Goal: Task Accomplishment & Management: Manage account settings

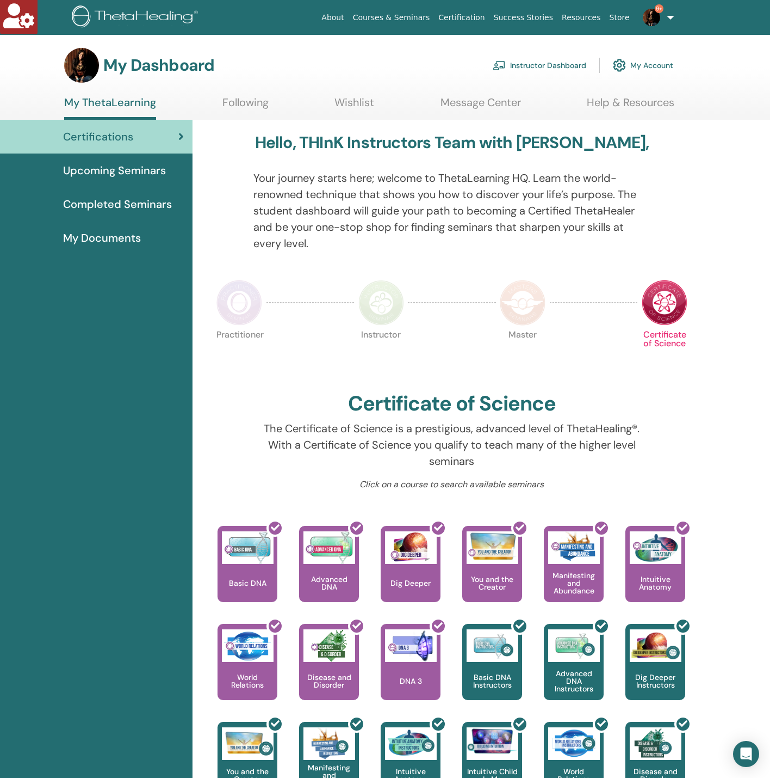
click at [521, 61] on link "Instructor Dashboard" at bounding box center [540, 65] width 94 height 24
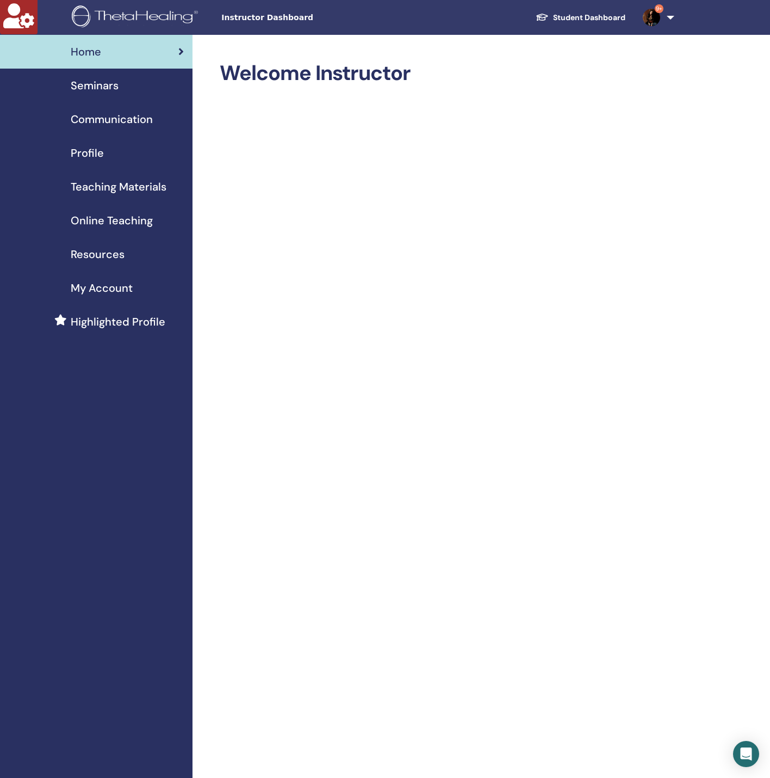
click at [112, 84] on span "Seminars" at bounding box center [95, 85] width 48 height 16
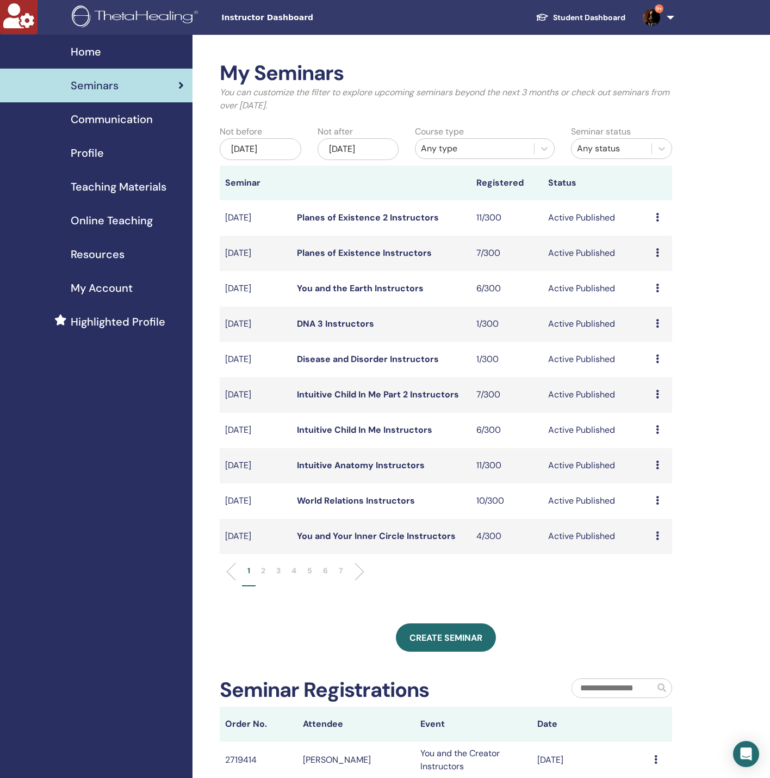
click at [360, 146] on div "Nov/13, 2025" at bounding box center [359, 149] width 82 height 22
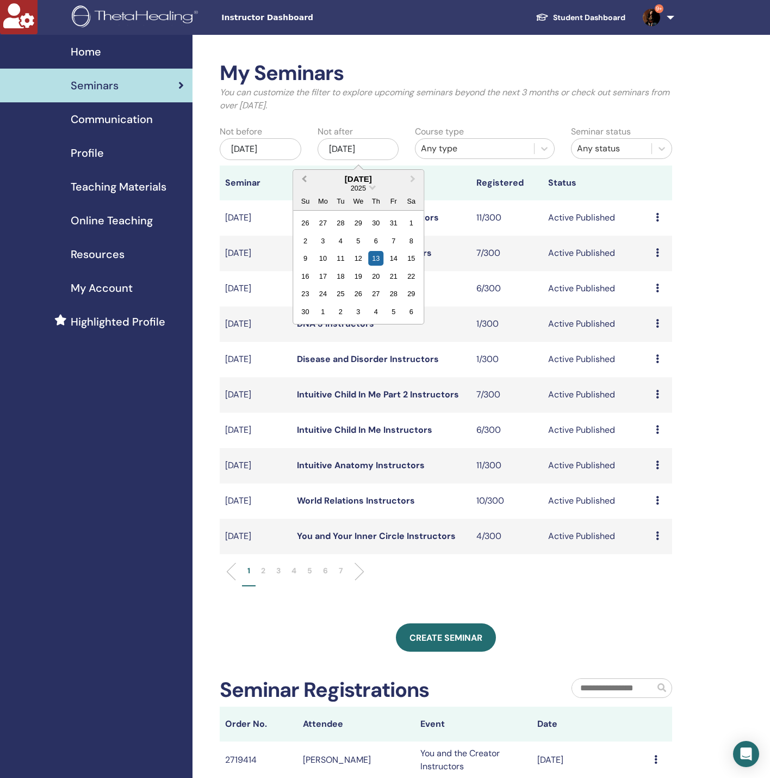
click at [302, 176] on button "Previous Month" at bounding box center [302, 179] width 17 height 17
click at [410, 253] on div "16" at bounding box center [411, 258] width 15 height 15
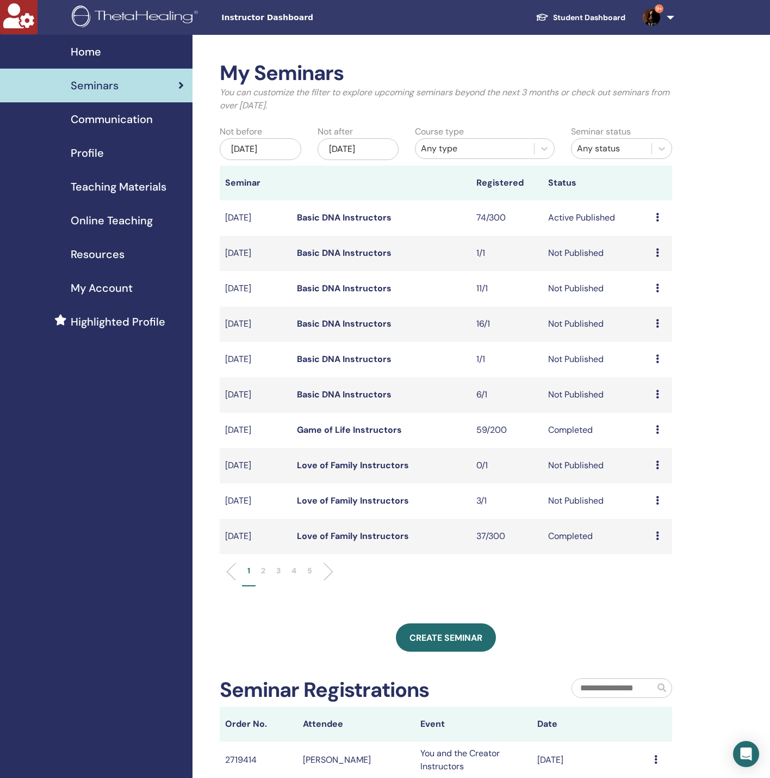
click at [341, 323] on link "Basic DNA Instructors" at bounding box center [344, 323] width 95 height 11
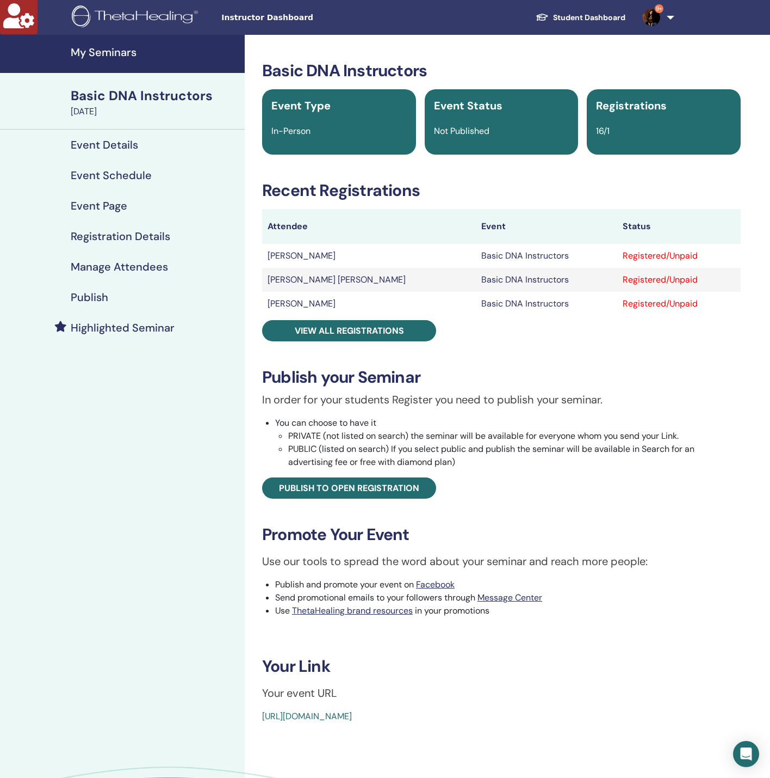
click at [88, 269] on h4 "Manage Attendees" at bounding box center [119, 266] width 97 height 13
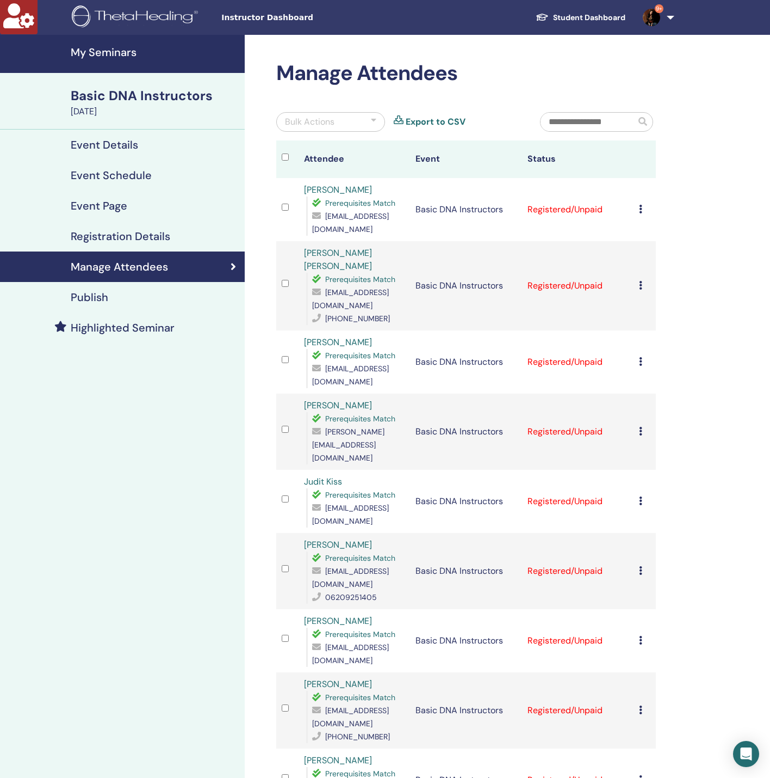
click at [640, 209] on icon at bounding box center [640, 209] width 3 height 9
click at [656, 320] on link "Download Certificate" at bounding box center [657, 321] width 84 height 11
click at [642, 281] on icon at bounding box center [640, 285] width 3 height 9
click at [656, 391] on link "Download Certificate" at bounding box center [659, 390] width 84 height 11
click at [641, 357] on icon at bounding box center [640, 361] width 3 height 9
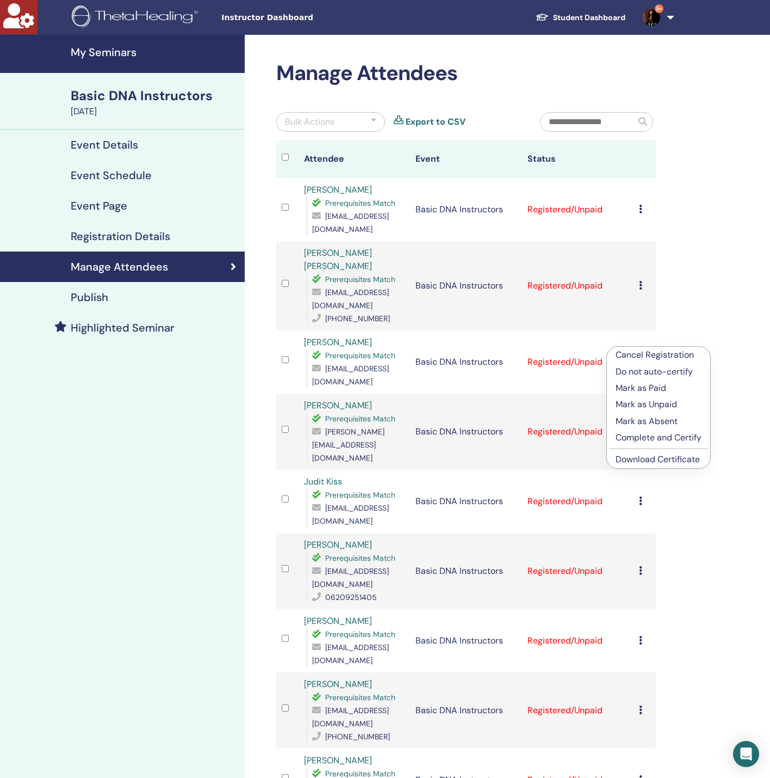
click at [657, 460] on link "Download Certificate" at bounding box center [658, 458] width 84 height 11
click at [642, 427] on icon at bounding box center [640, 431] width 3 height 9
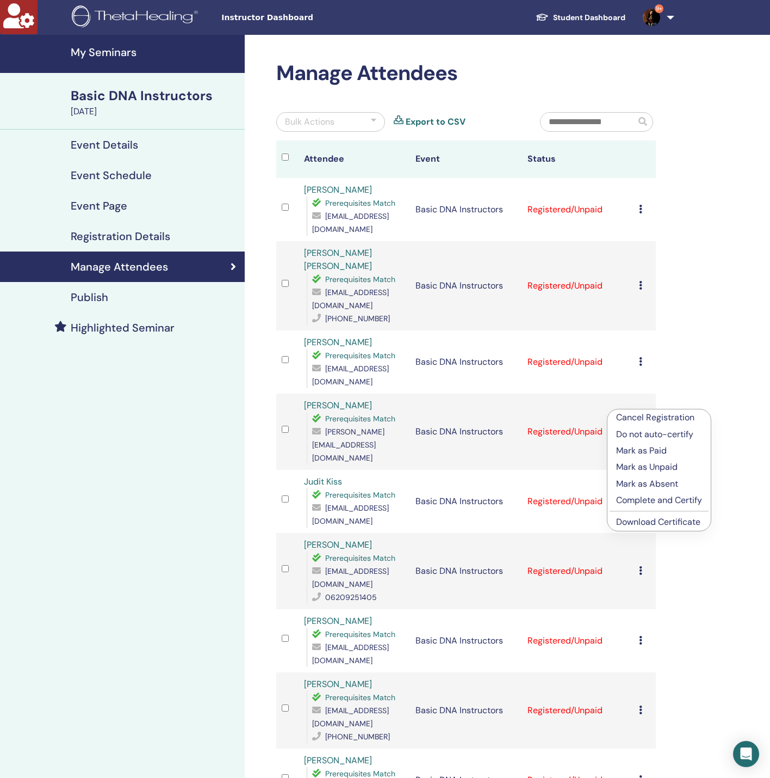
click at [665, 523] on link "Download Certificate" at bounding box center [659, 521] width 84 height 11
click at [641, 496] on icon at bounding box center [640, 500] width 3 height 9
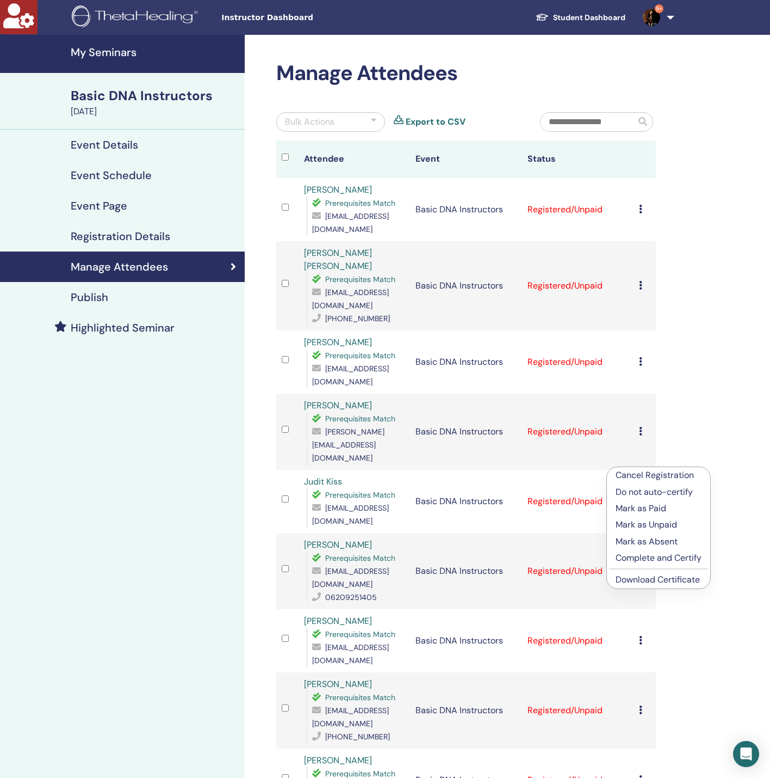
click at [639, 575] on link "Download Certificate" at bounding box center [658, 579] width 84 height 11
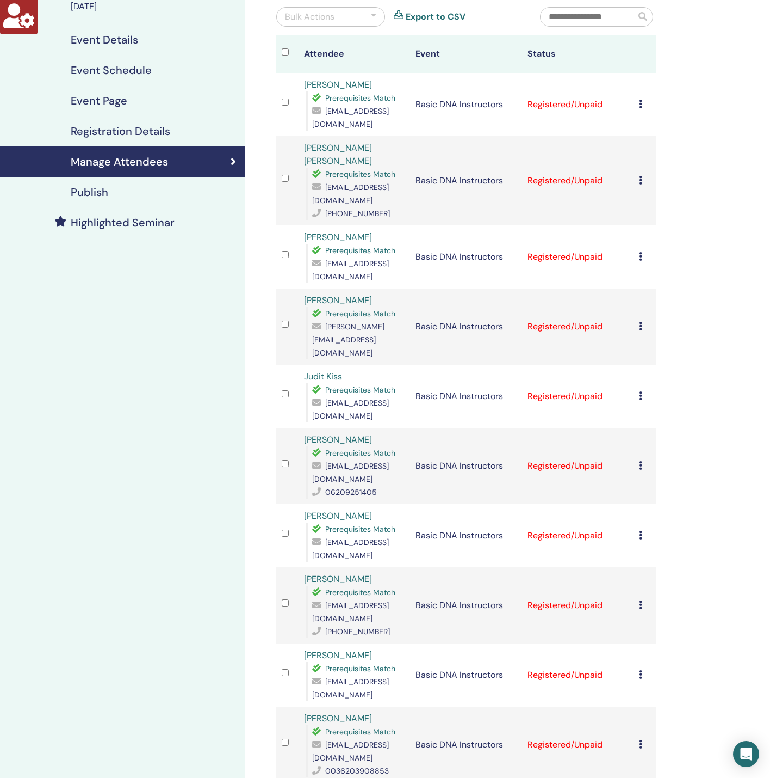
scroll to position [245, 0]
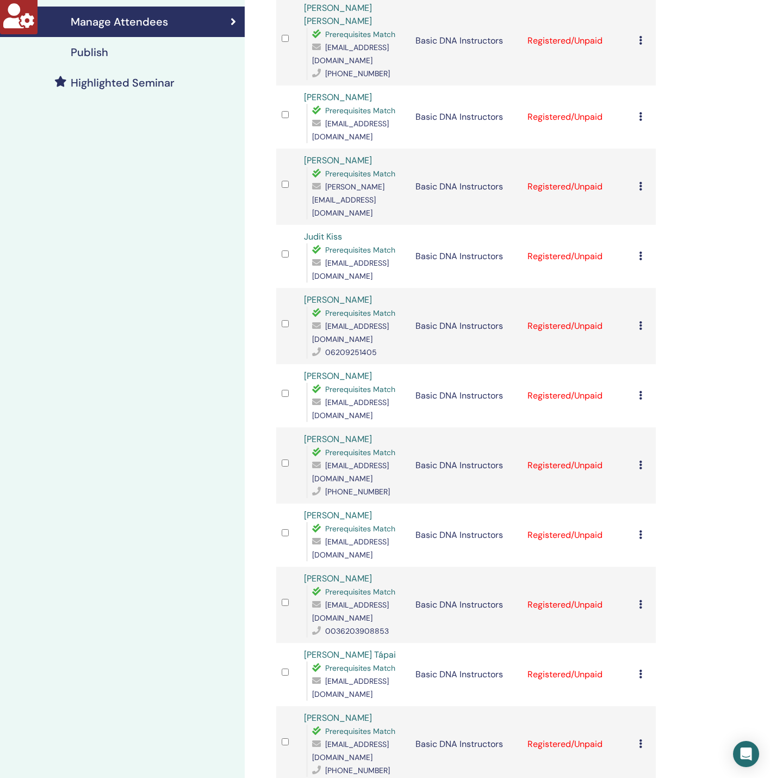
click at [639, 321] on icon at bounding box center [640, 325] width 3 height 9
click at [656, 397] on link "Download Certificate" at bounding box center [656, 397] width 84 height 11
click at [639, 389] on div "Cancel Registration Do not auto-certify Mark as Paid Mark as Unpaid Mark as Abs…" at bounding box center [644, 395] width 11 height 13
click at [653, 463] on link "Download Certificate" at bounding box center [656, 460] width 84 height 11
click at [641, 460] on icon at bounding box center [640, 464] width 3 height 9
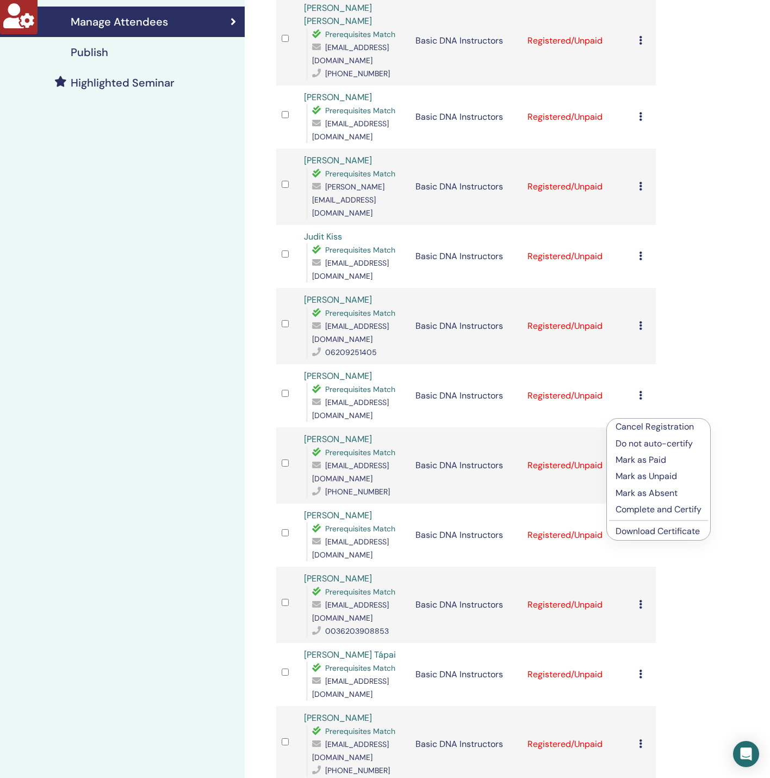
click at [655, 534] on link "Download Certificate" at bounding box center [658, 530] width 84 height 11
click at [639, 530] on icon at bounding box center [640, 534] width 3 height 9
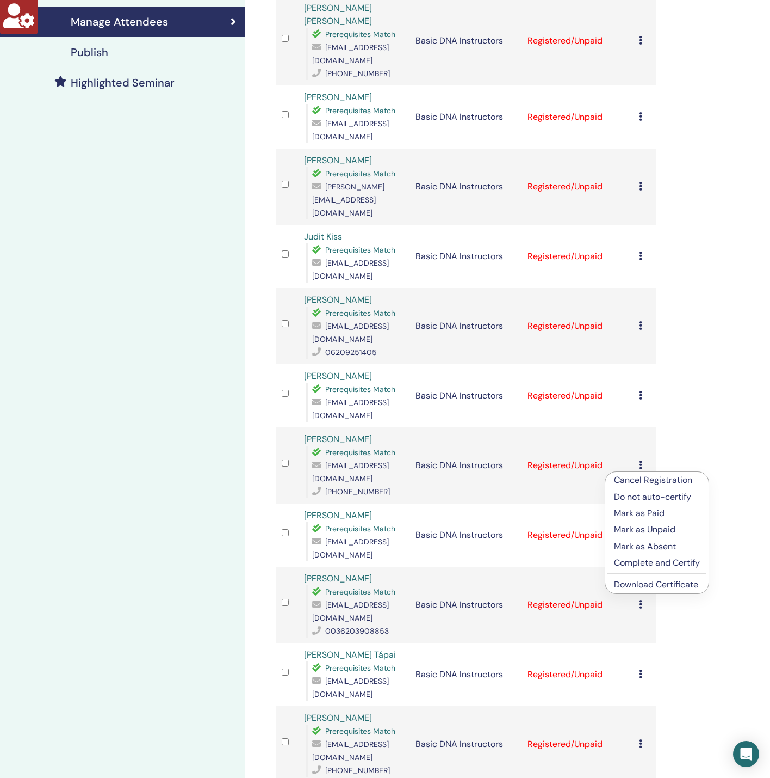
click at [675, 584] on link "Download Certificate" at bounding box center [656, 583] width 84 height 11
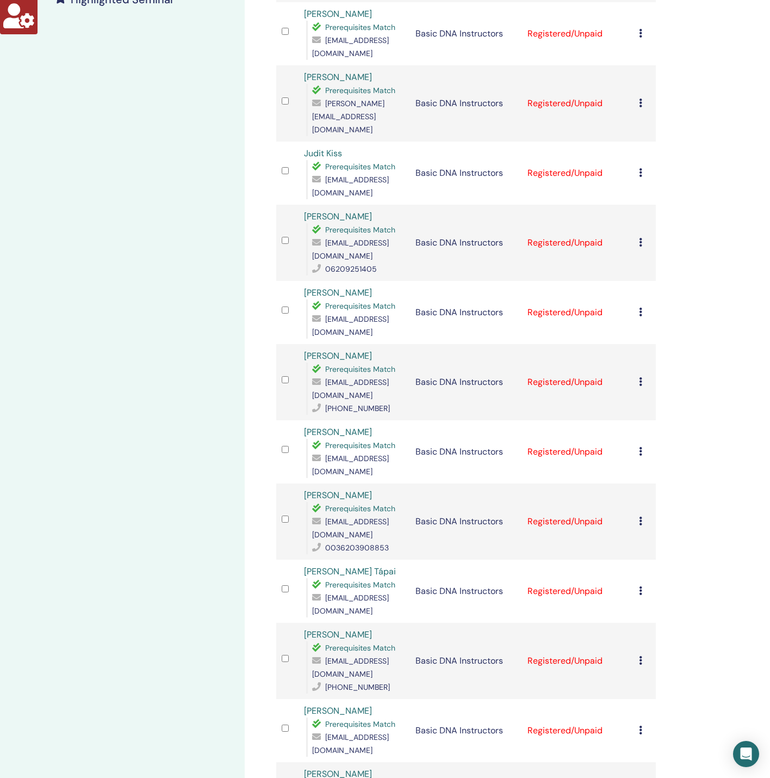
scroll to position [408, 0]
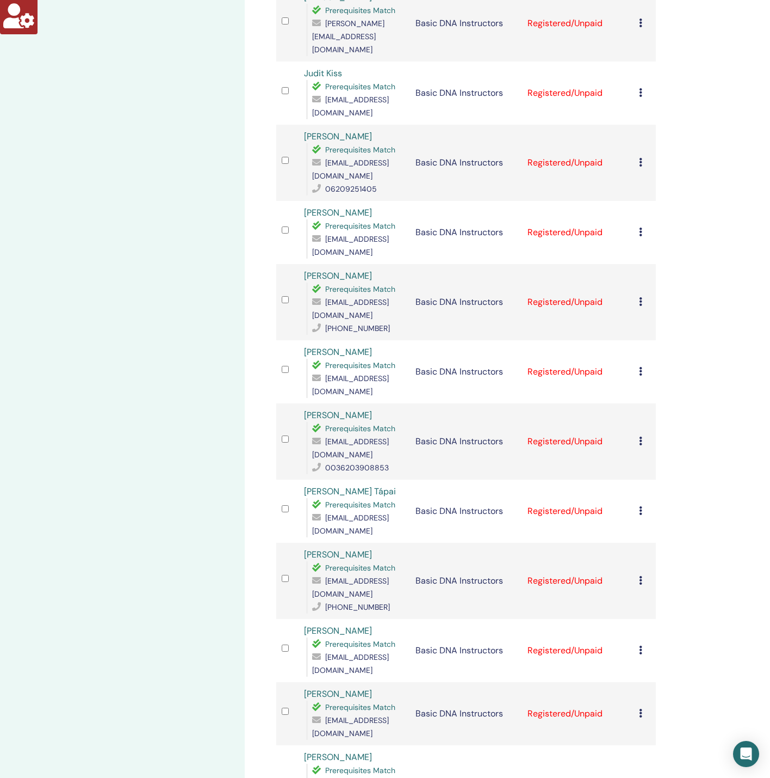
click at [642, 436] on icon at bounding box center [640, 440] width 3 height 9
click at [645, 485] on link "Download Certificate" at bounding box center [659, 483] width 84 height 11
click at [640, 506] on icon at bounding box center [640, 510] width 3 height 9
click at [658, 547] on link "Download Certificate" at bounding box center [657, 542] width 84 height 11
click at [703, 462] on div "Manage Attendees Bulk Actions Export to CSV Attendee Event Status Nagy Gabriell…" at bounding box center [502, 360] width 514 height 1466
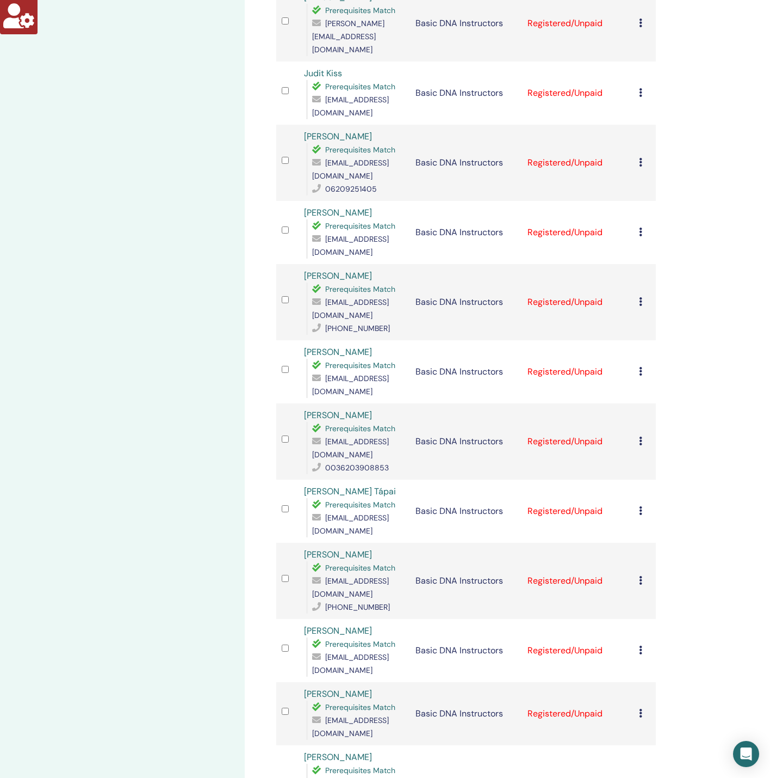
click at [640, 576] on icon at bounding box center [640, 580] width 3 height 9
click at [643, 606] on link "Download Certificate" at bounding box center [657, 608] width 84 height 11
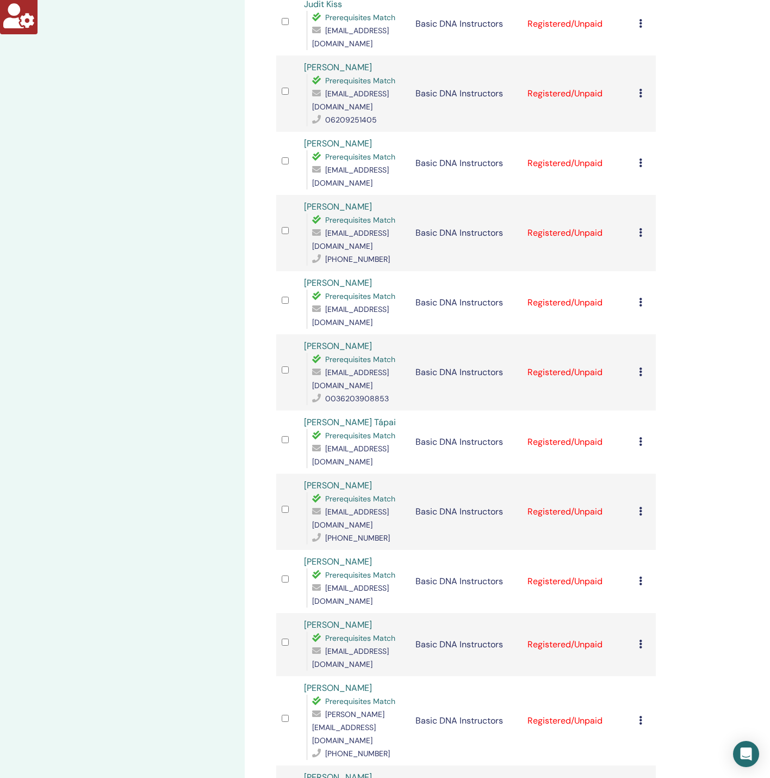
scroll to position [490, 0]
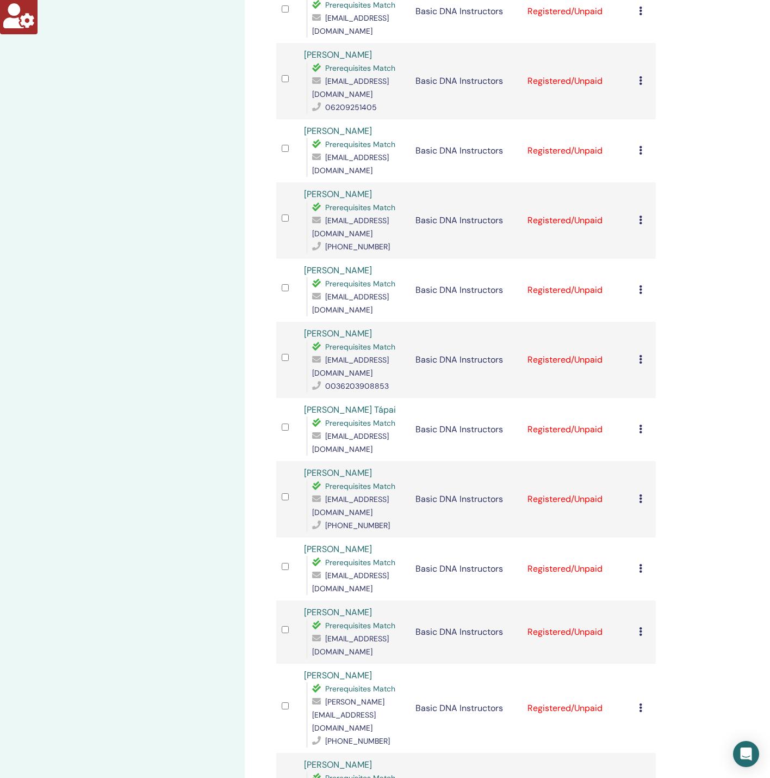
click at [640, 564] on icon at bounding box center [640, 568] width 3 height 9
click at [648, 585] on link "Download Certificate" at bounding box center [657, 585] width 84 height 11
click at [640, 627] on icon at bounding box center [640, 631] width 3 height 9
click at [654, 645] on link "Download Certificate" at bounding box center [657, 643] width 84 height 11
click at [642, 703] on icon at bounding box center [640, 707] width 3 height 9
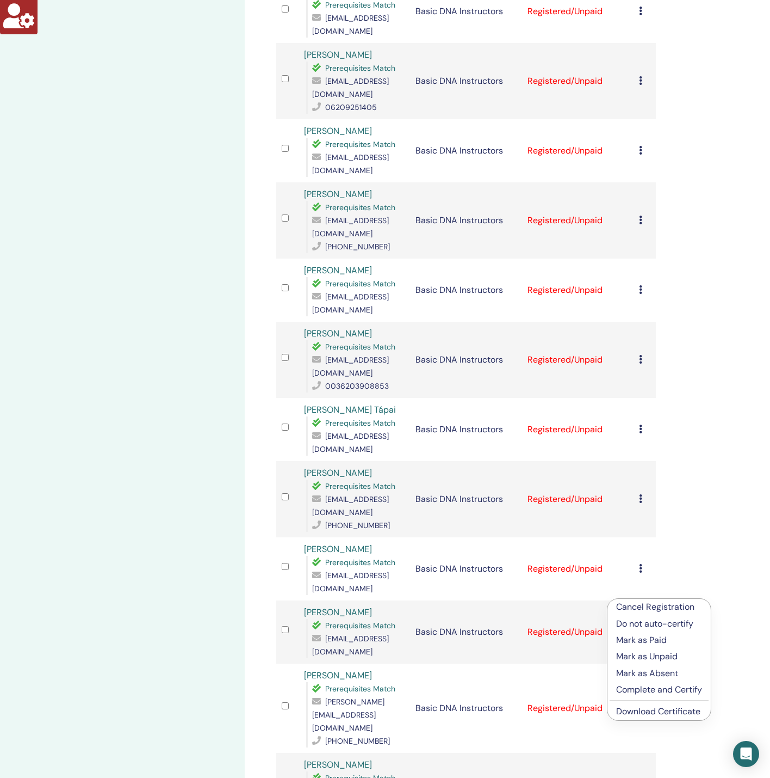
click at [656, 711] on link "Download Certificate" at bounding box center [659, 710] width 84 height 11
click at [642, 777] on icon at bounding box center [640, 783] width 3 height 9
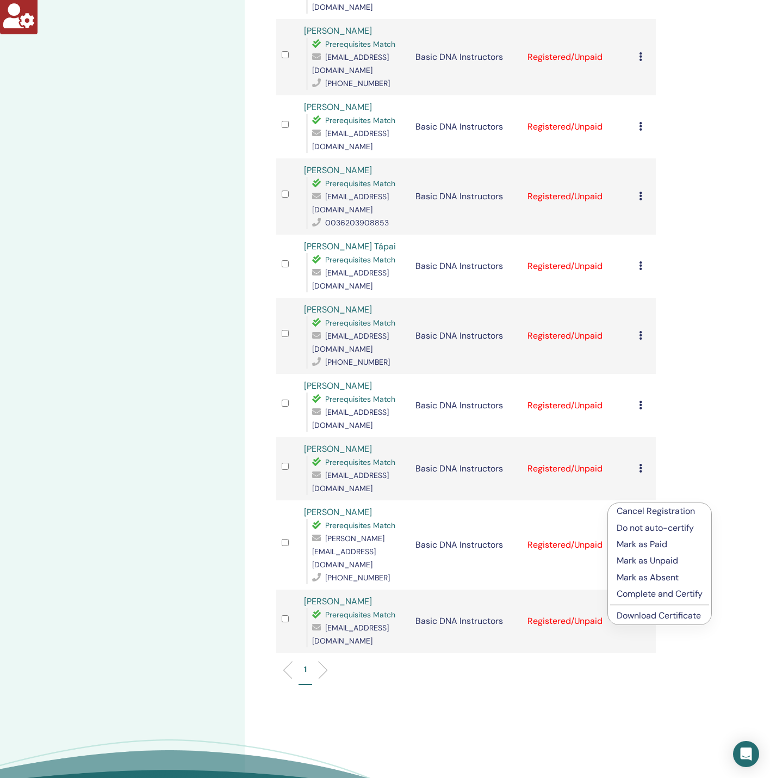
click at [652, 615] on link "Download Certificate" at bounding box center [659, 614] width 84 height 11
